Goal: Transaction & Acquisition: Obtain resource

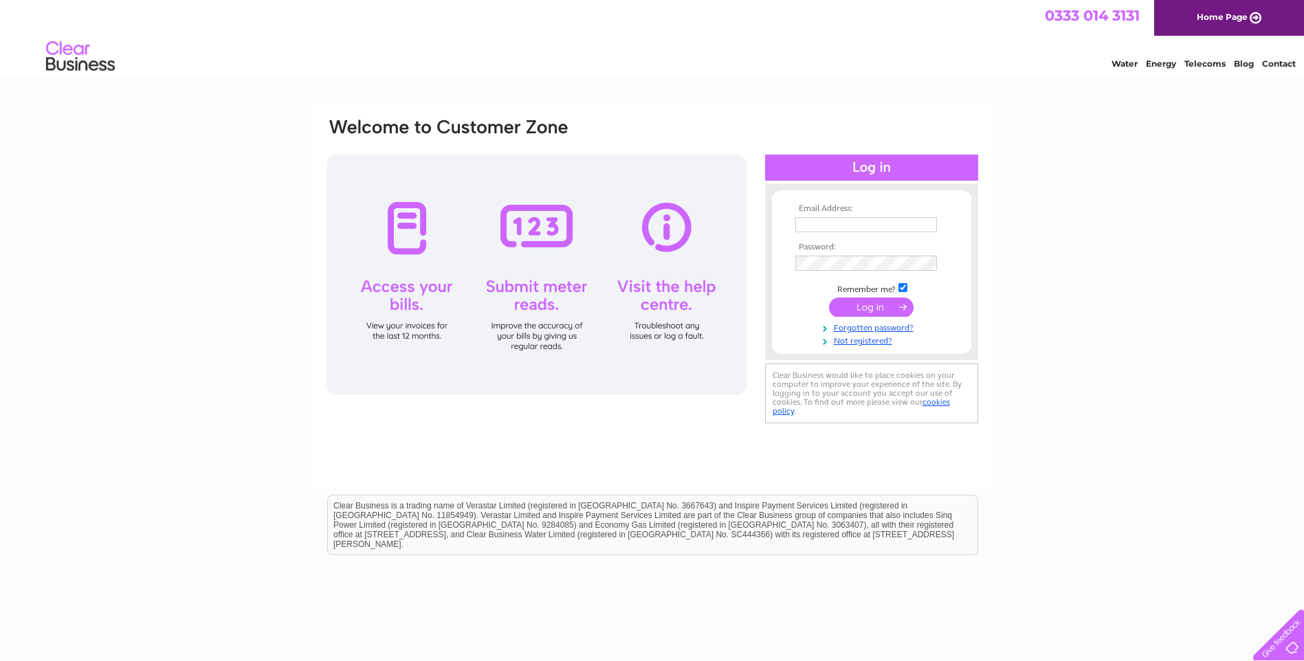
type input "[EMAIL_ADDRESS][DOMAIN_NAME]"
click at [870, 304] on input "submit" at bounding box center [871, 307] width 85 height 19
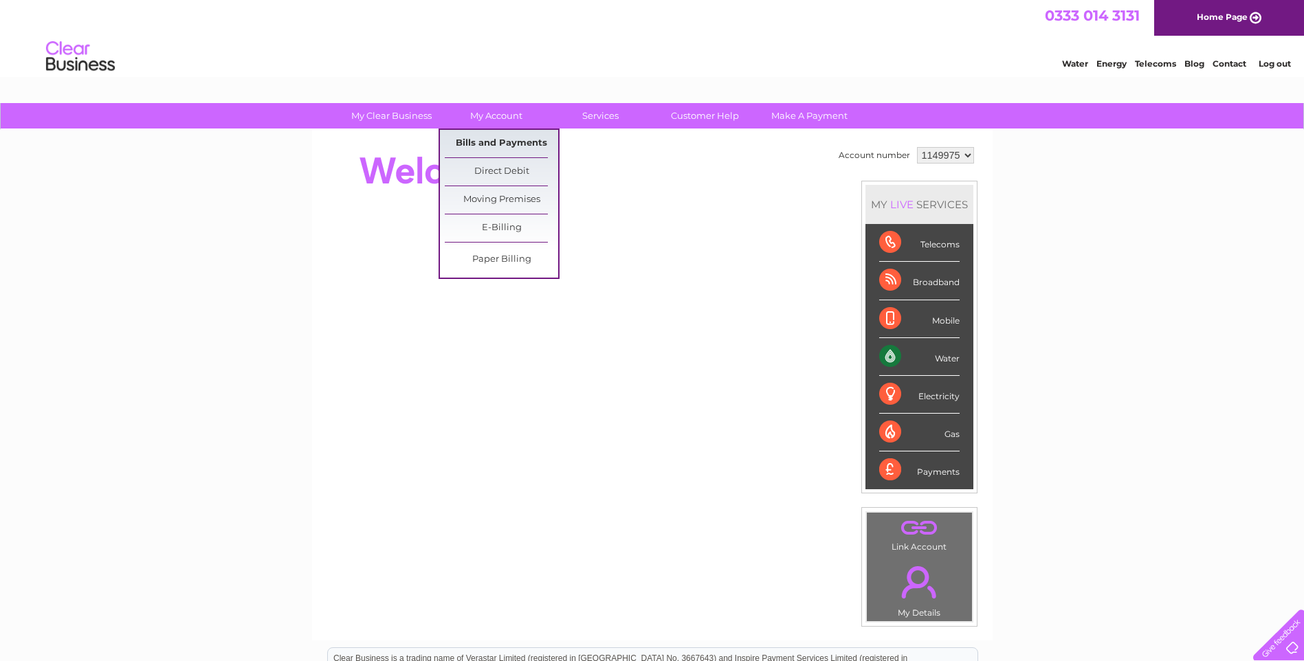
click at [494, 141] on link "Bills and Payments" at bounding box center [501, 143] width 113 height 27
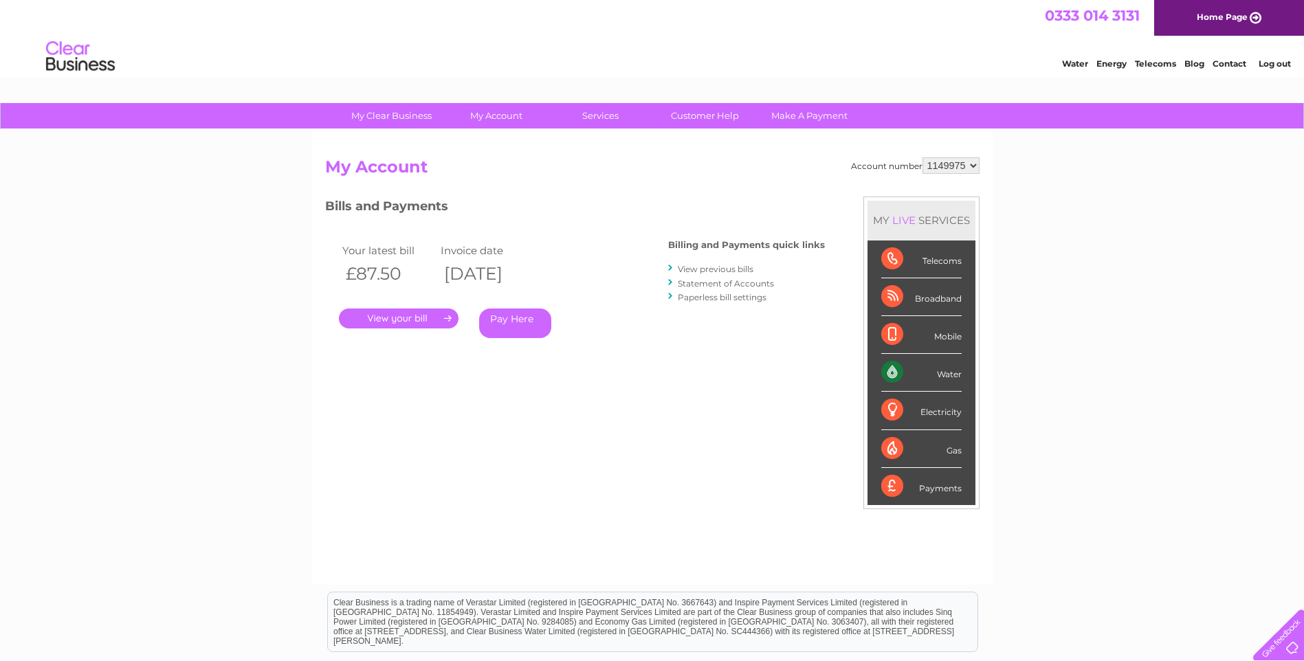
click at [402, 314] on link "." at bounding box center [399, 319] width 120 height 20
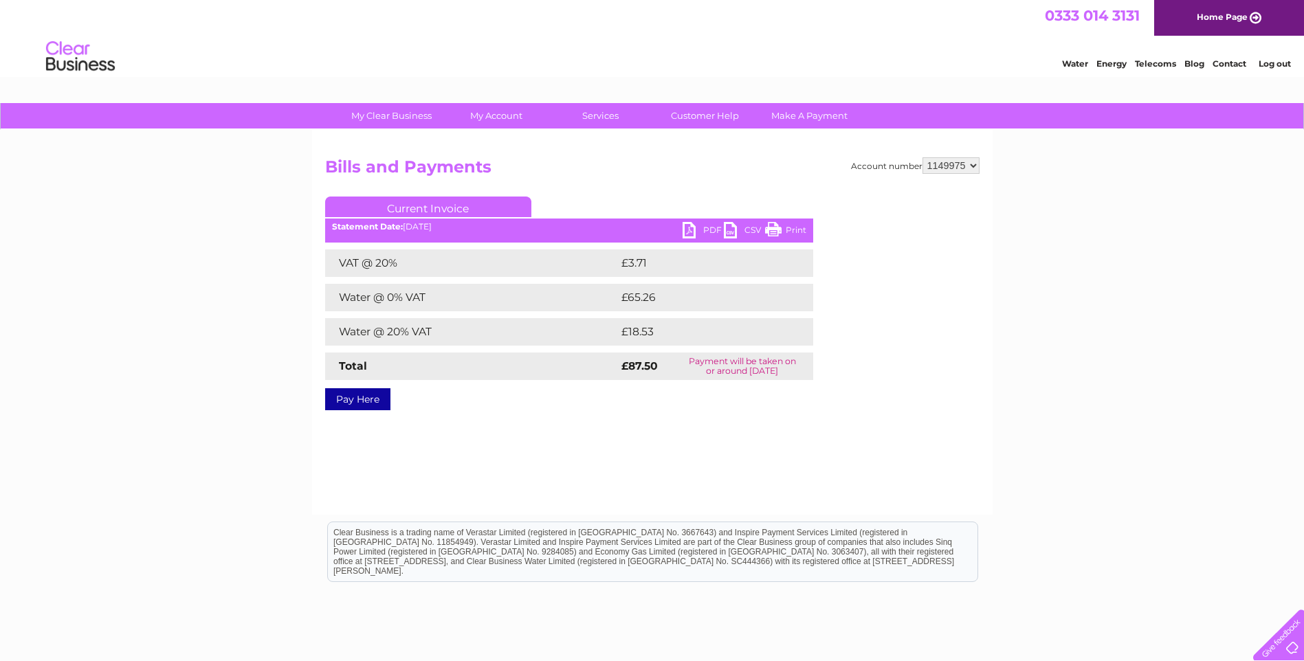
click at [727, 232] on link "CSV" at bounding box center [744, 232] width 41 height 20
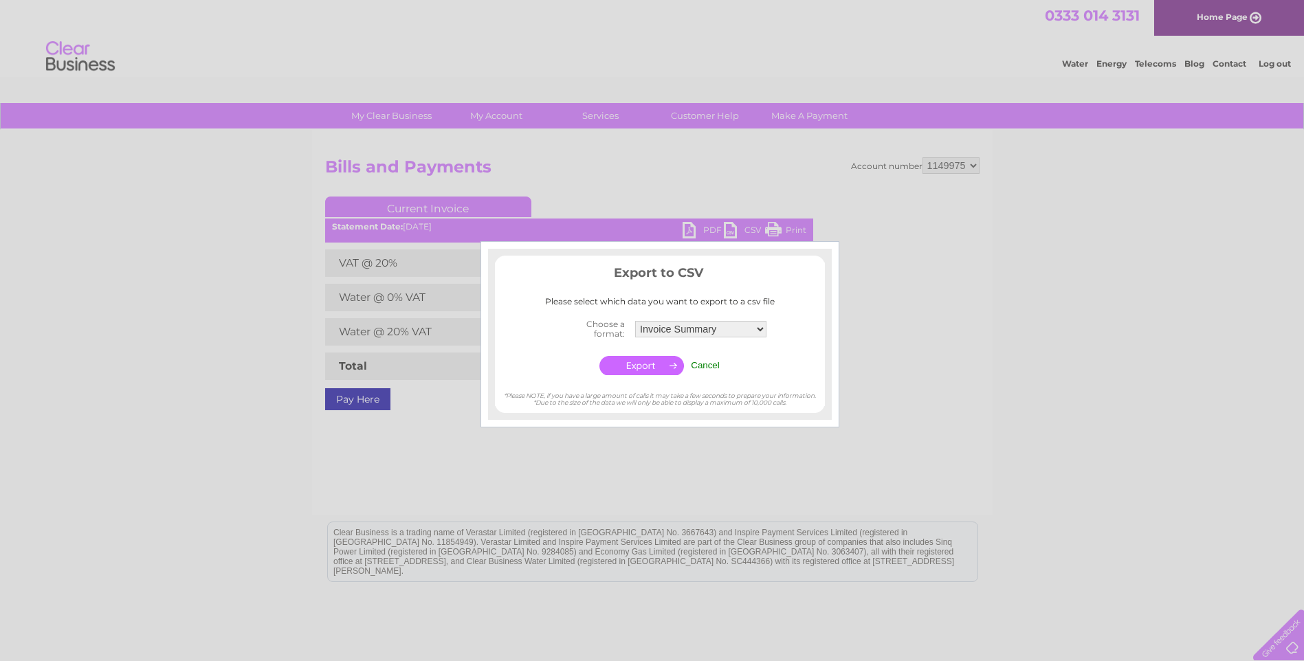
click at [737, 169] on div at bounding box center [652, 330] width 1304 height 661
click at [937, 226] on div at bounding box center [652, 330] width 1304 height 661
click at [705, 362] on input "Cancel" at bounding box center [705, 365] width 29 height 10
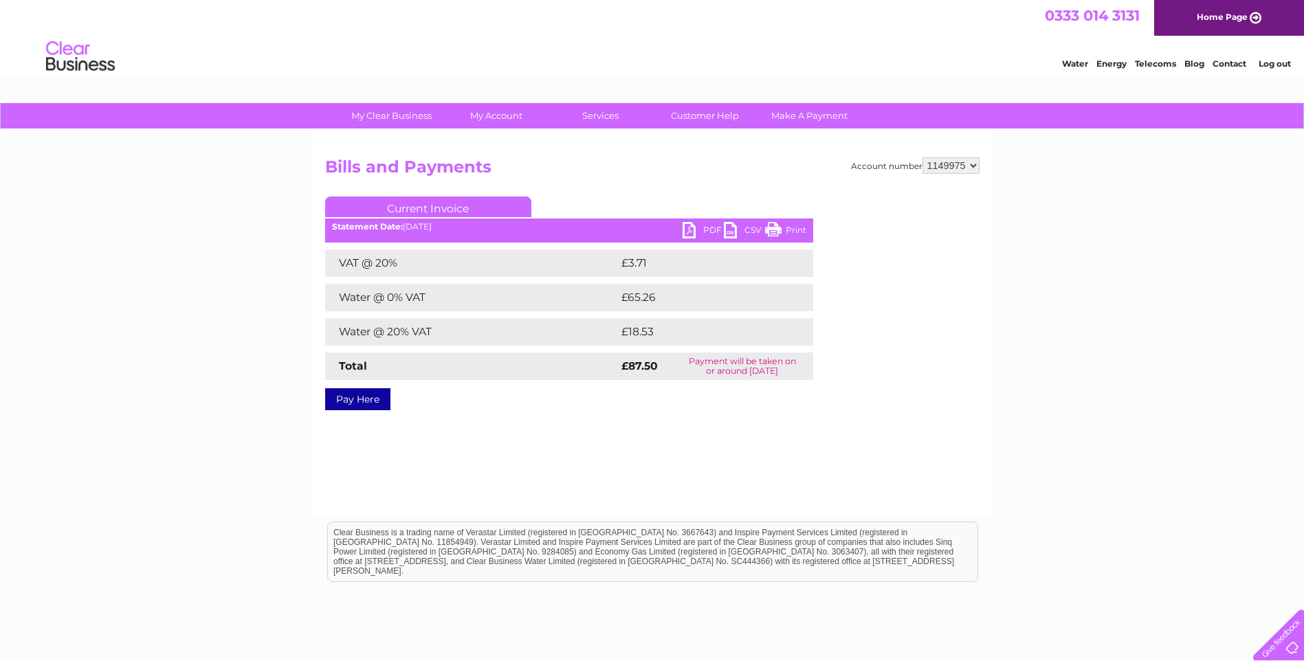
click at [687, 226] on link "PDF" at bounding box center [702, 232] width 41 height 20
click at [694, 232] on link "PDF" at bounding box center [702, 232] width 41 height 20
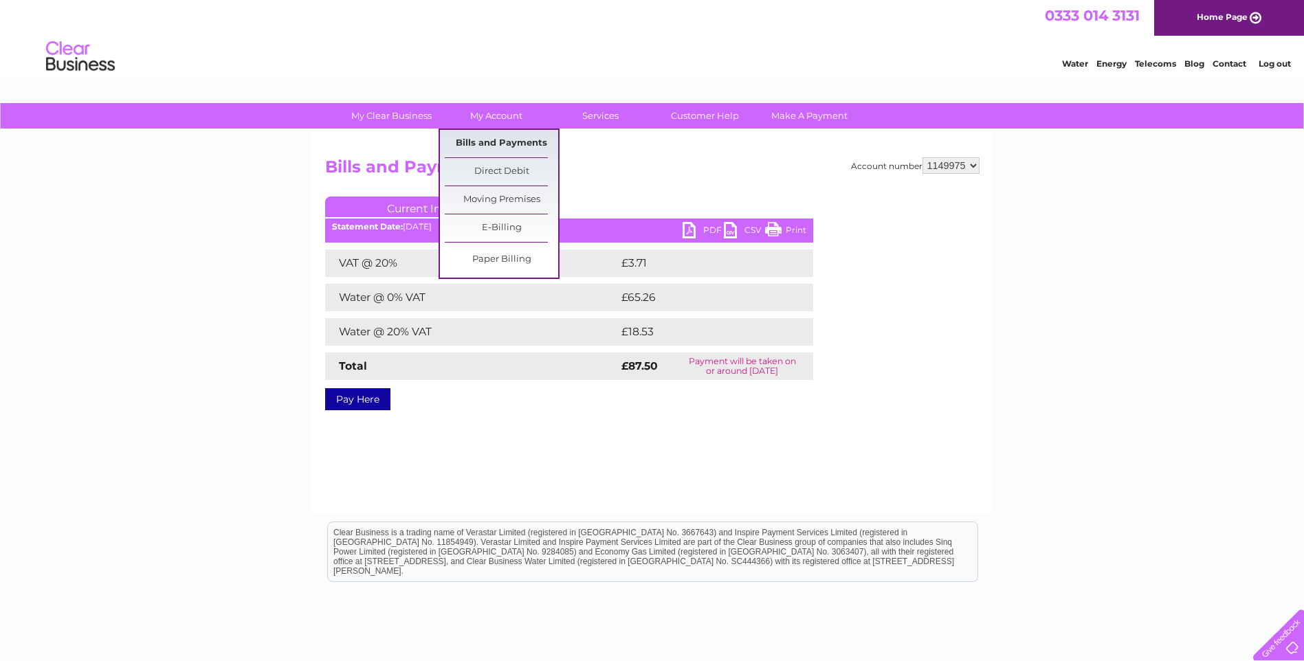
click at [495, 135] on link "Bills and Payments" at bounding box center [501, 143] width 113 height 27
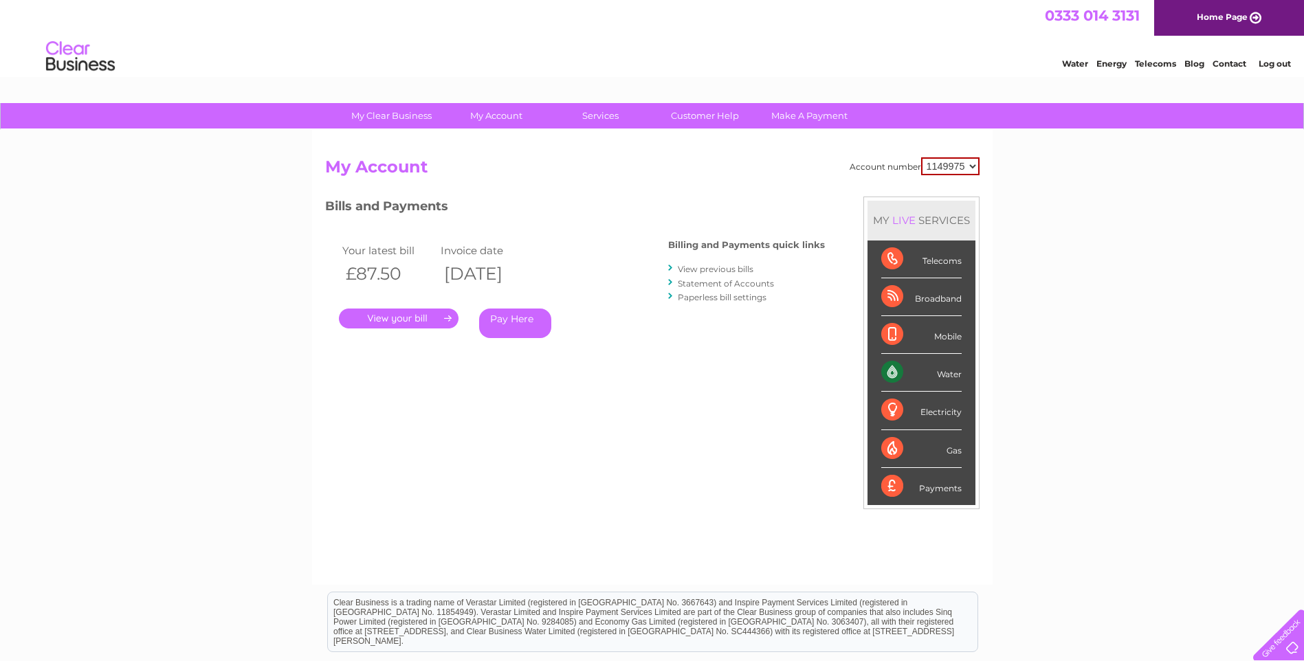
click at [711, 267] on link "View previous bills" at bounding box center [716, 269] width 76 height 10
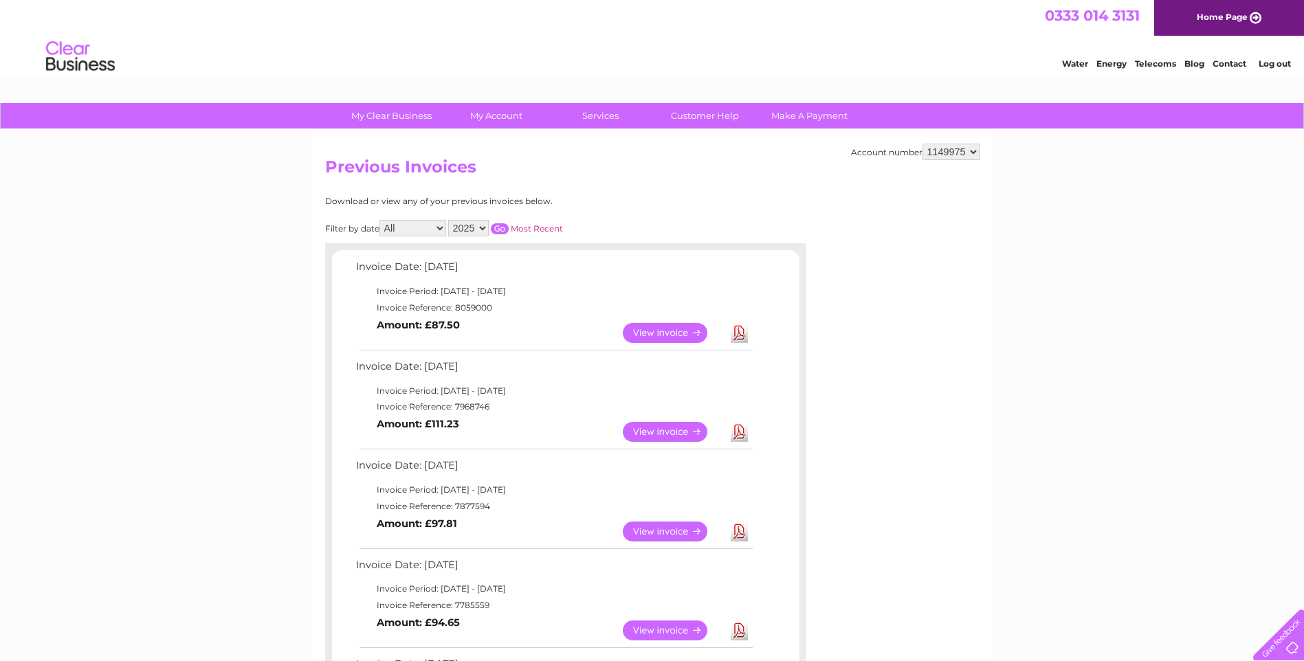
click at [737, 427] on link "Download" at bounding box center [739, 432] width 17 height 20
click at [742, 535] on link "Download" at bounding box center [739, 532] width 17 height 20
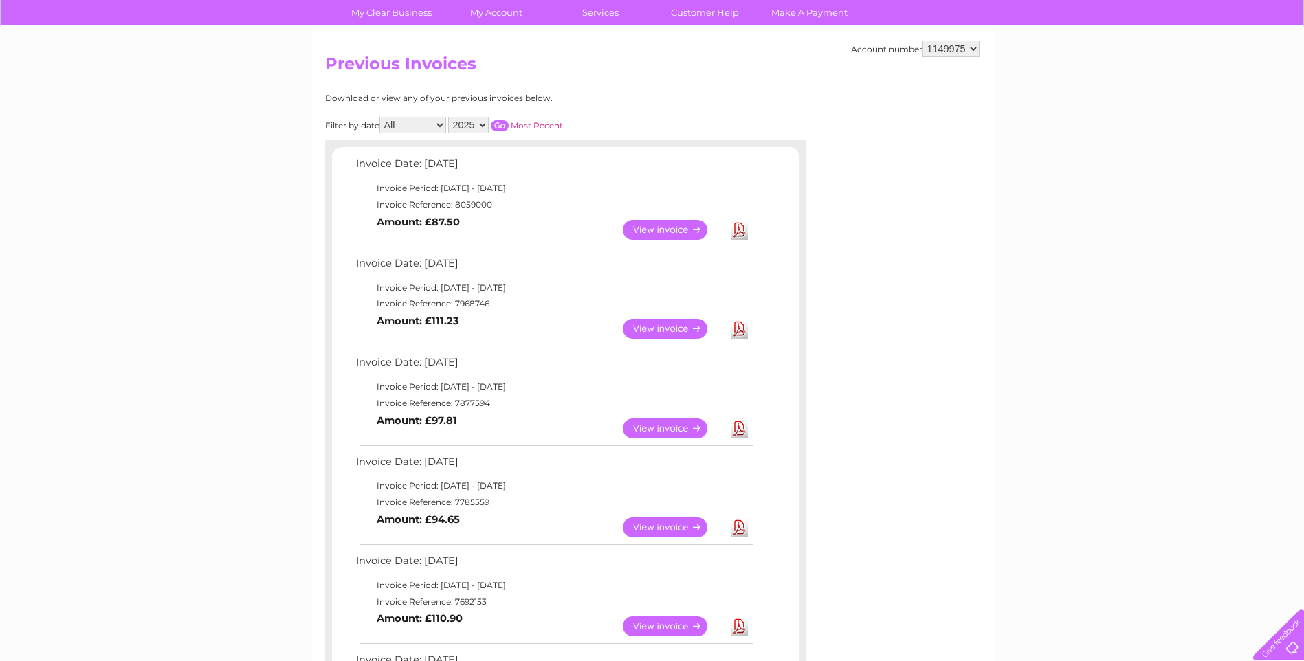
scroll to position [137, 0]
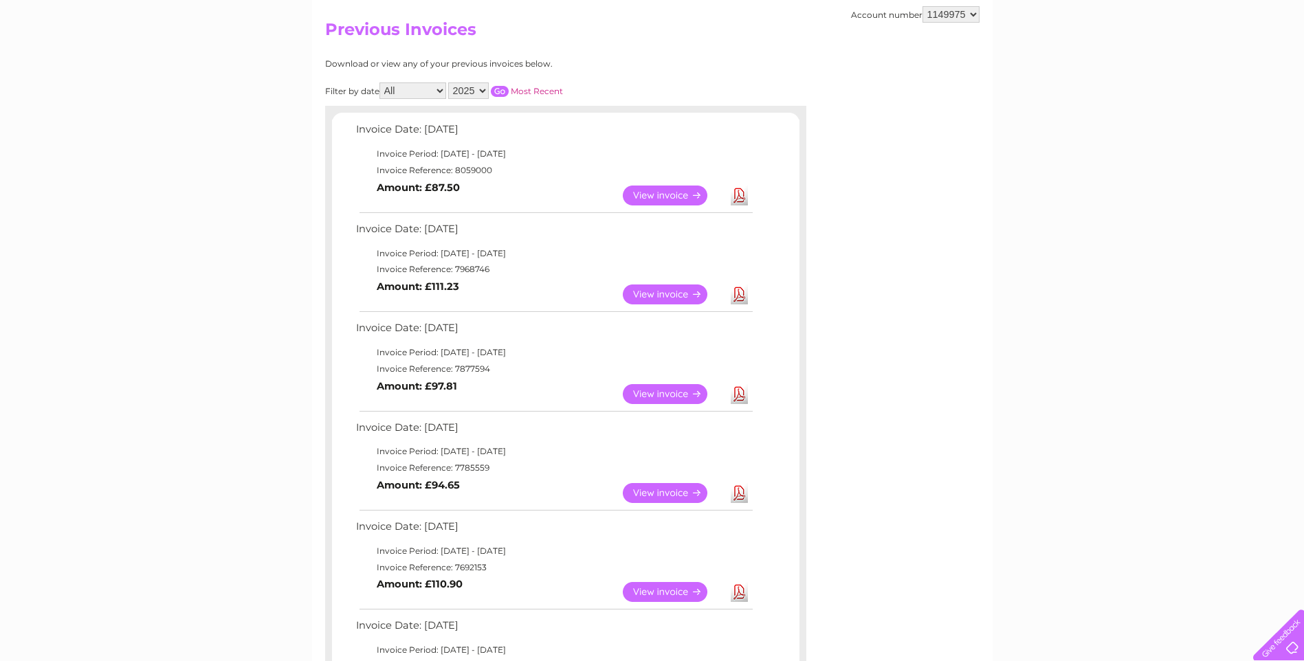
click at [740, 492] on link "Download" at bounding box center [739, 493] width 17 height 20
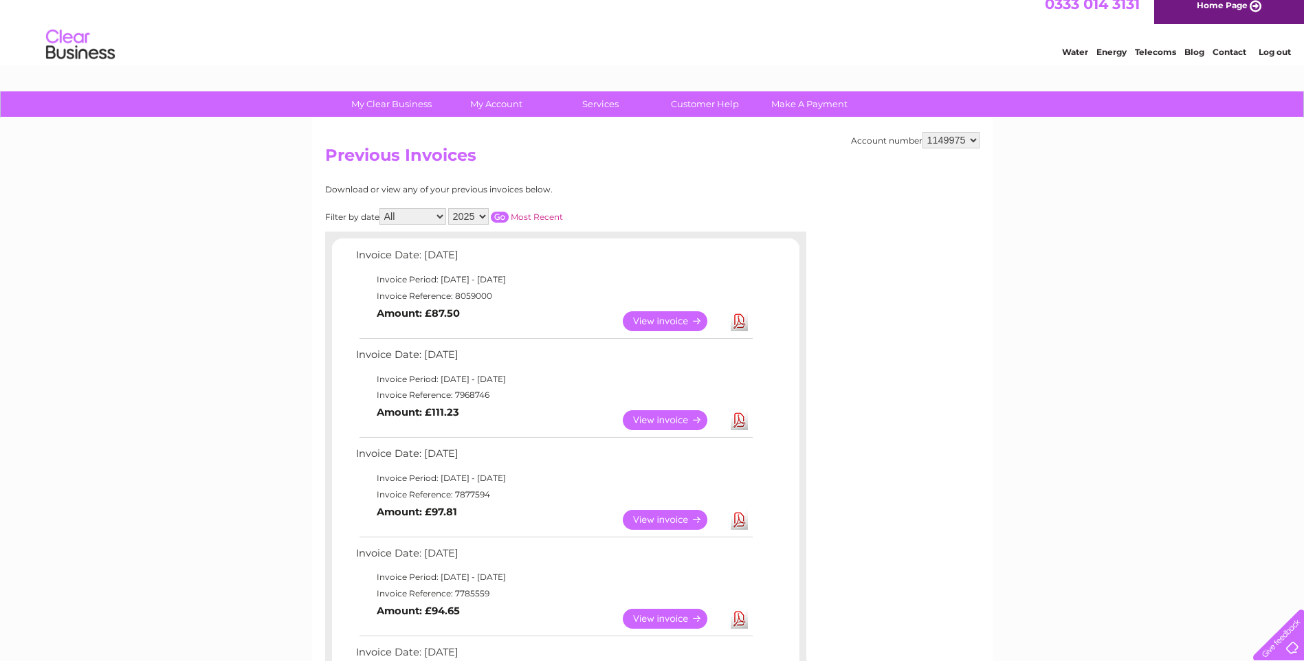
scroll to position [0, 0]
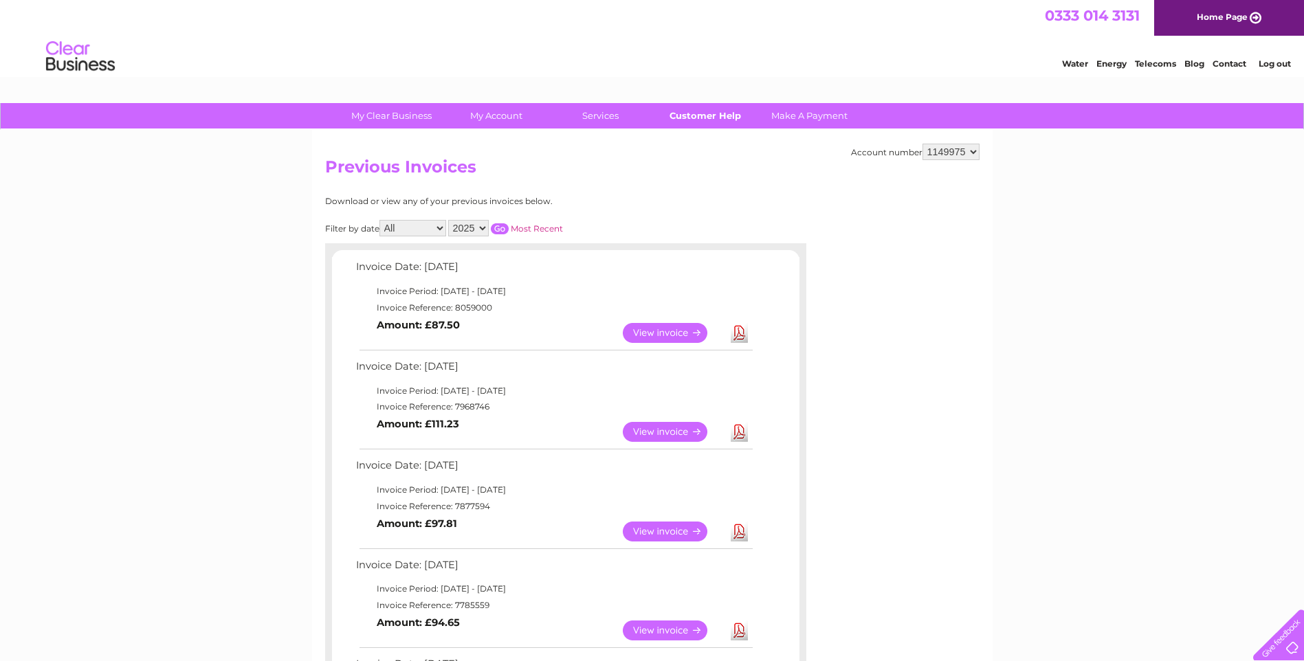
click at [719, 113] on link "Customer Help" at bounding box center [704, 115] width 113 height 25
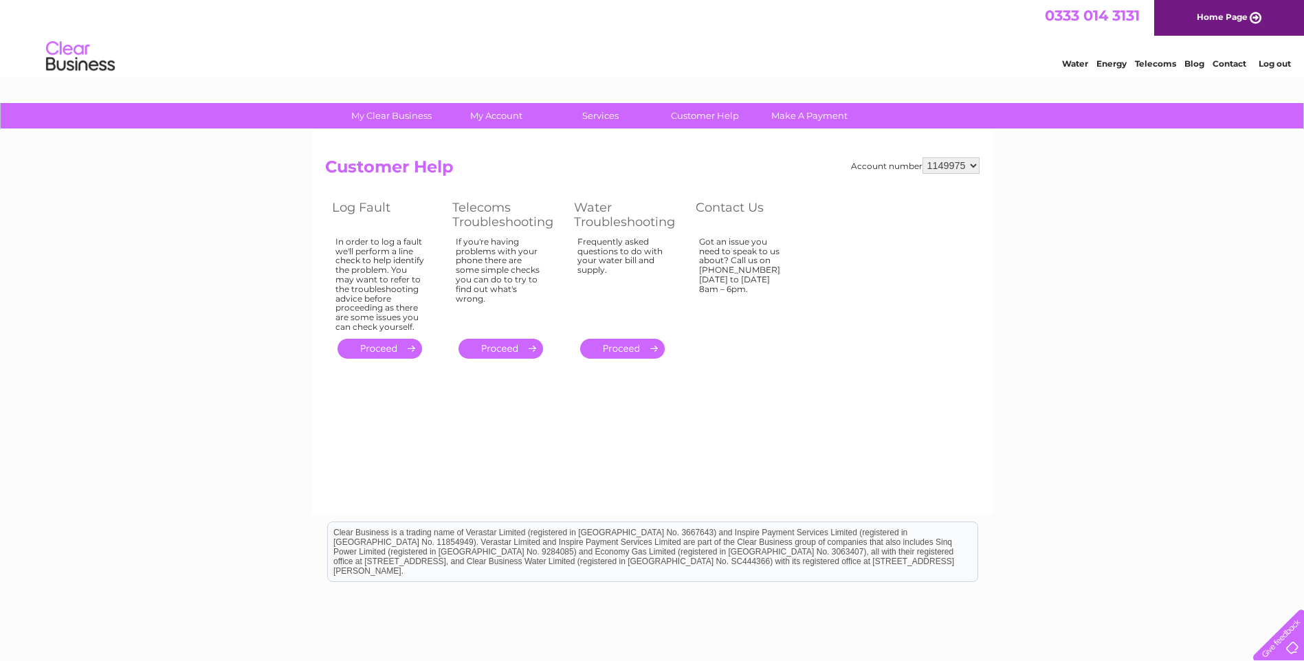
click at [1225, 62] on link "Contact" at bounding box center [1229, 63] width 34 height 10
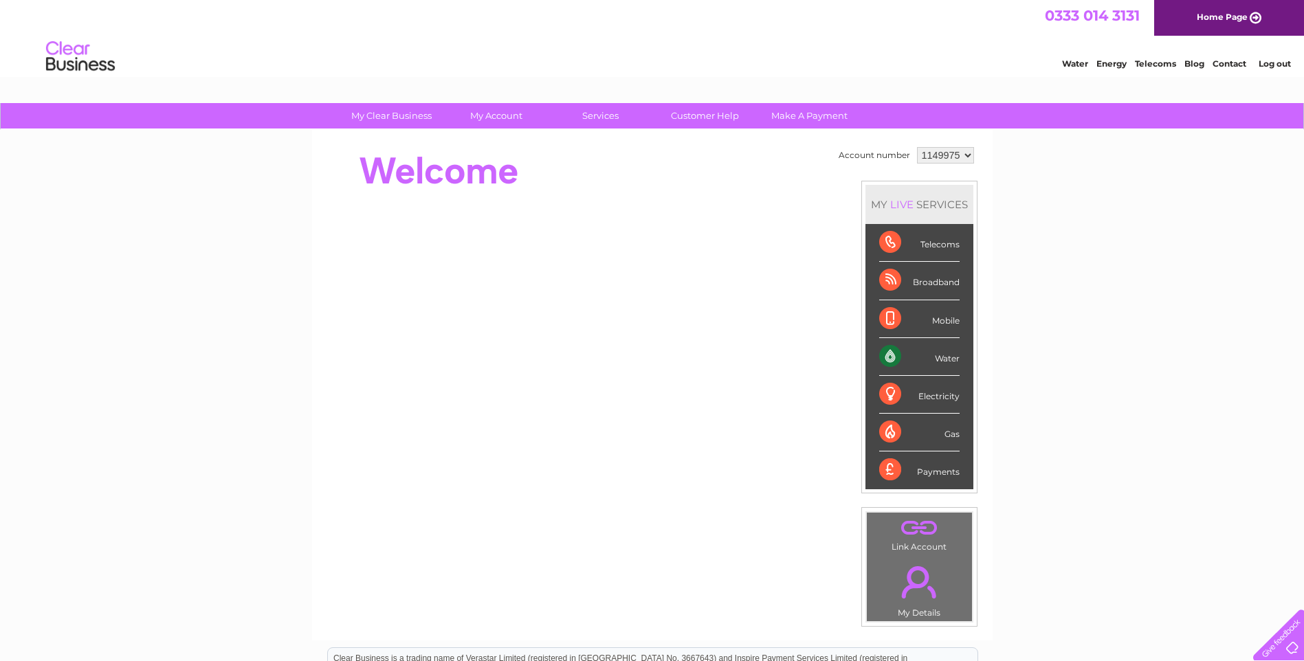
click at [902, 362] on div "Water" at bounding box center [919, 357] width 80 height 38
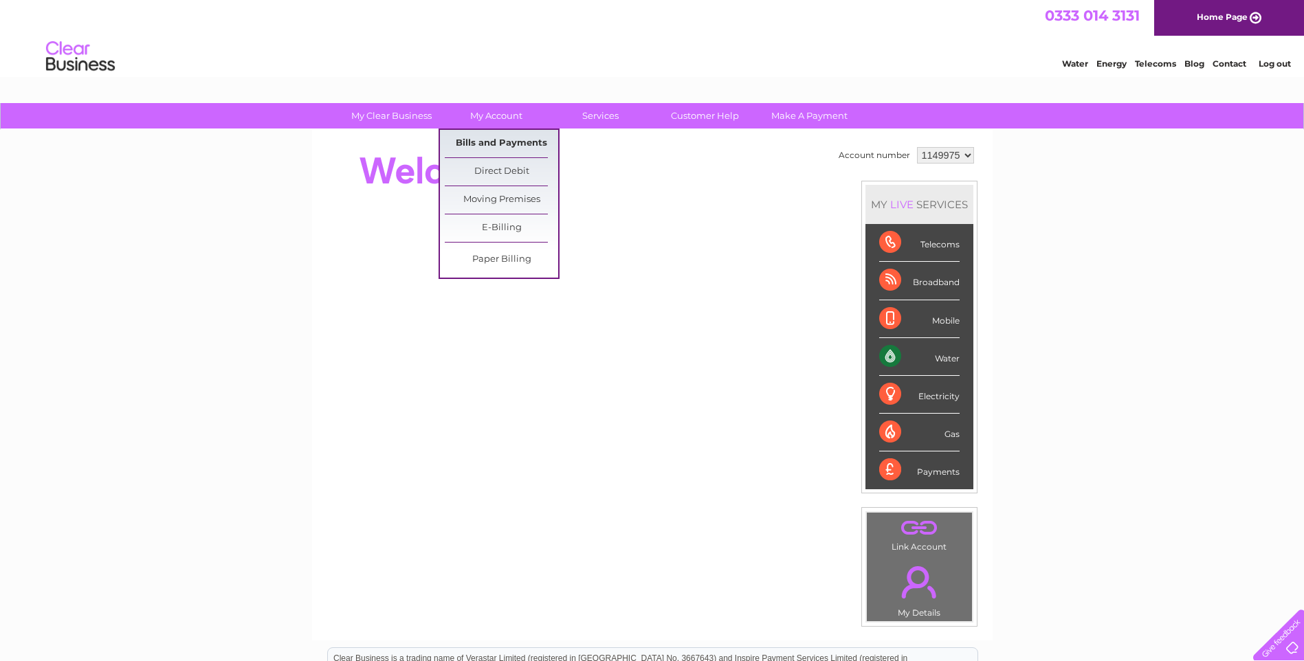
click at [504, 136] on link "Bills and Payments" at bounding box center [501, 143] width 113 height 27
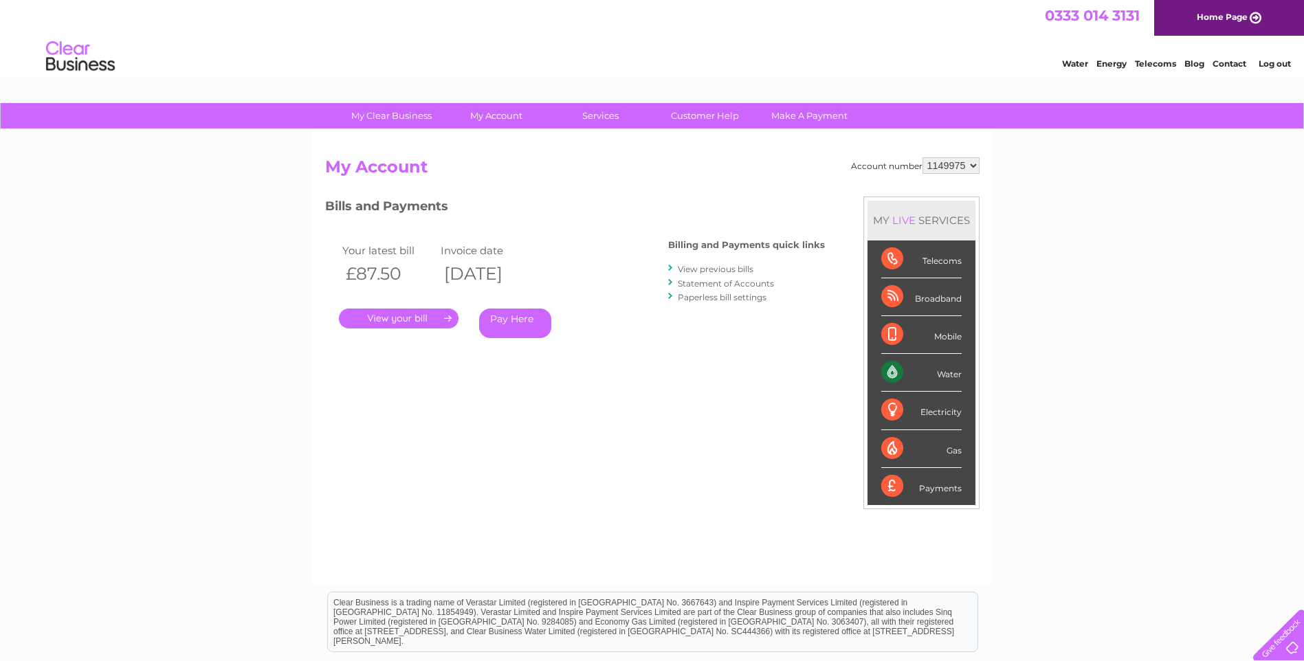
click at [389, 317] on link "." at bounding box center [399, 319] width 120 height 20
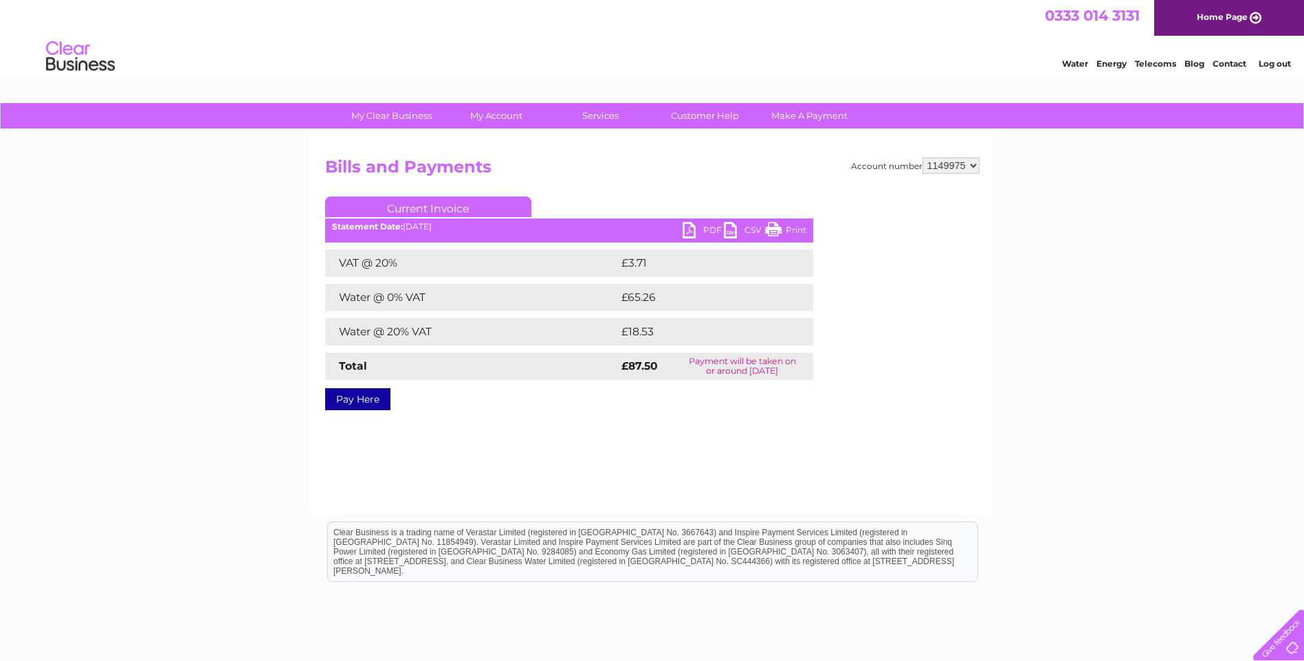
click at [685, 226] on link "PDF" at bounding box center [702, 232] width 41 height 20
click at [1284, 65] on link "Log out" at bounding box center [1274, 63] width 32 height 10
